Goal: Transaction & Acquisition: Purchase product/service

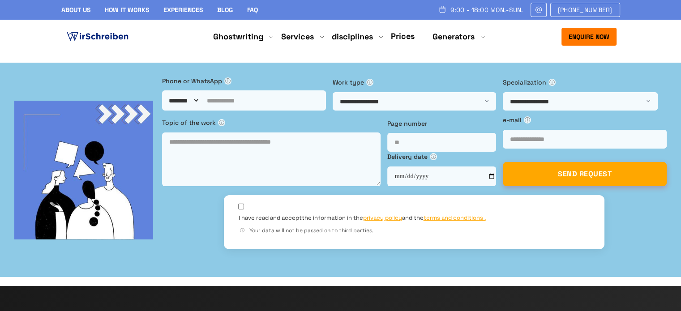
click at [584, 37] on font "Enquire now" at bounding box center [589, 37] width 41 height 8
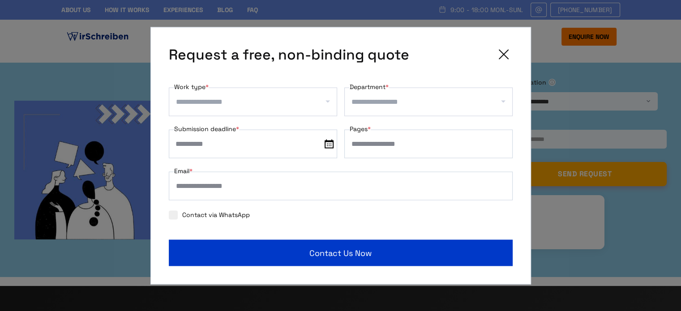
click at [501, 54] on icon at bounding box center [504, 54] width 18 height 18
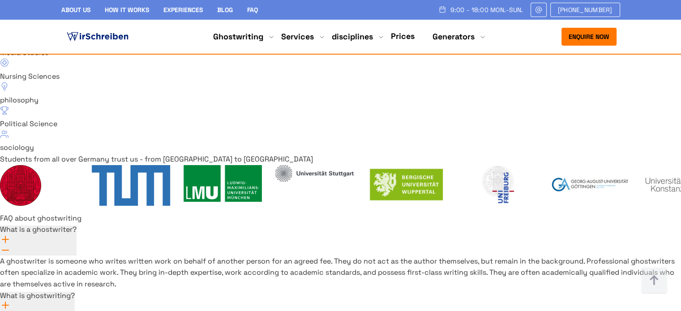
scroll to position [6391, 0]
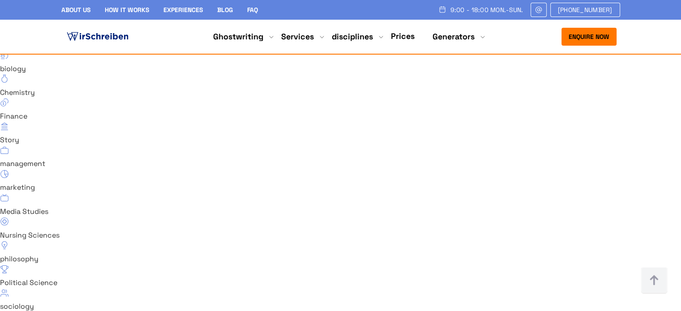
scroll to position [6257, 0]
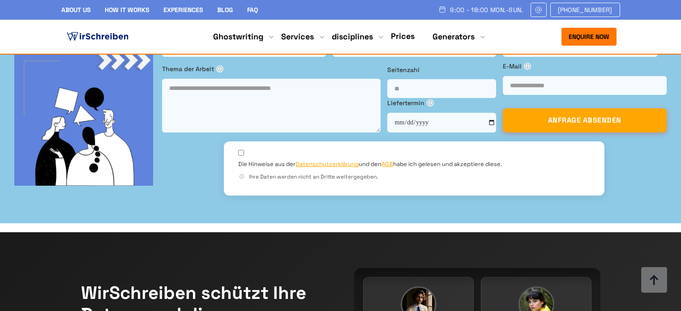
scroll to position [6257, 0]
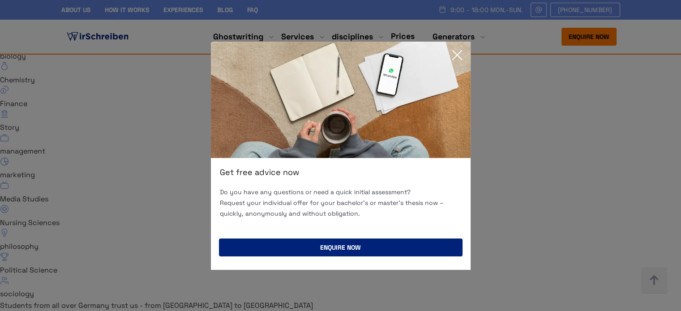
click at [394, 239] on button "Enquire now" at bounding box center [341, 248] width 244 height 18
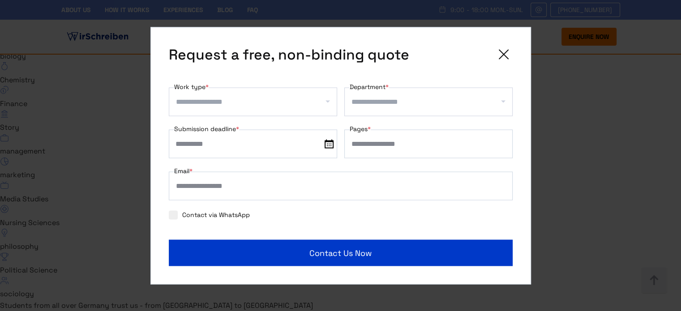
click at [429, 93] on div at bounding box center [428, 101] width 168 height 29
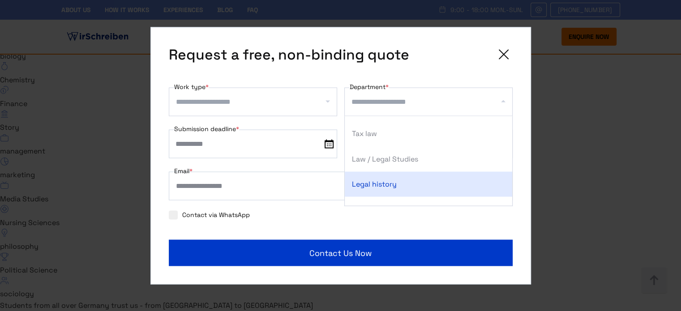
scroll to position [492, 0]
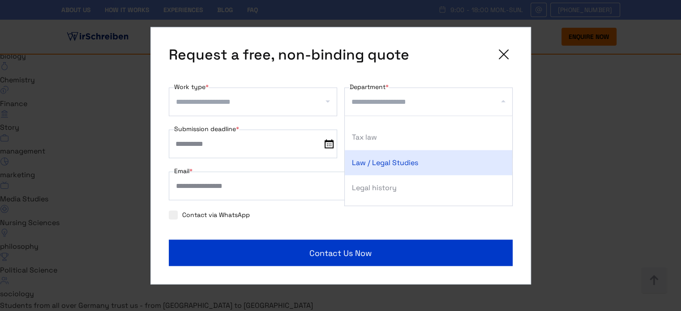
click at [428, 159] on div "Law / Legal Studies" at bounding box center [428, 162] width 167 height 25
select select "**"
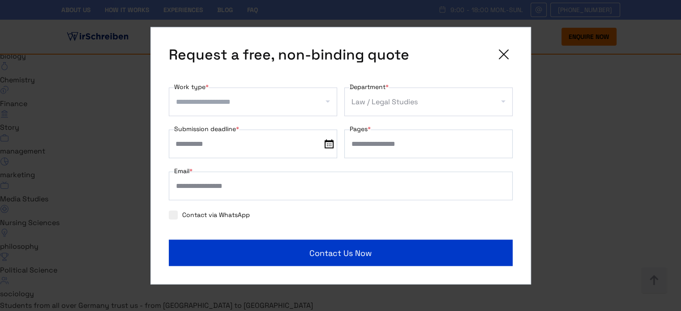
click at [373, 145] on input "Pages *" at bounding box center [428, 143] width 168 height 29
type input "**"
click at [505, 56] on icon at bounding box center [503, 54] width 9 height 9
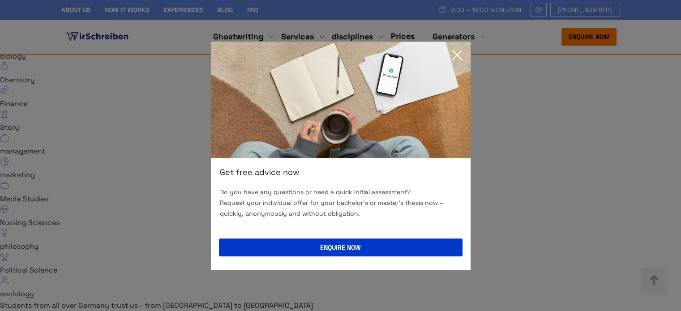
click at [458, 52] on icon at bounding box center [457, 55] width 18 height 18
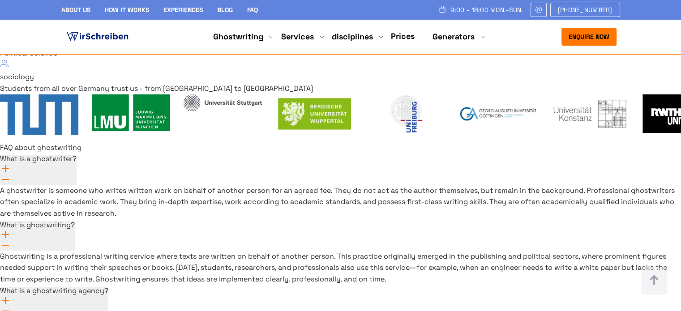
scroll to position [6495, 0]
